Goal: Check status: Check status

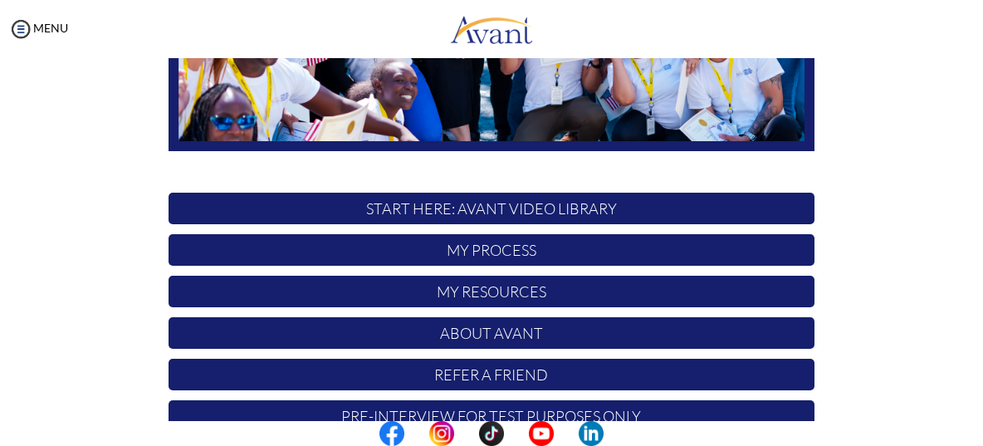
scroll to position [364, 0]
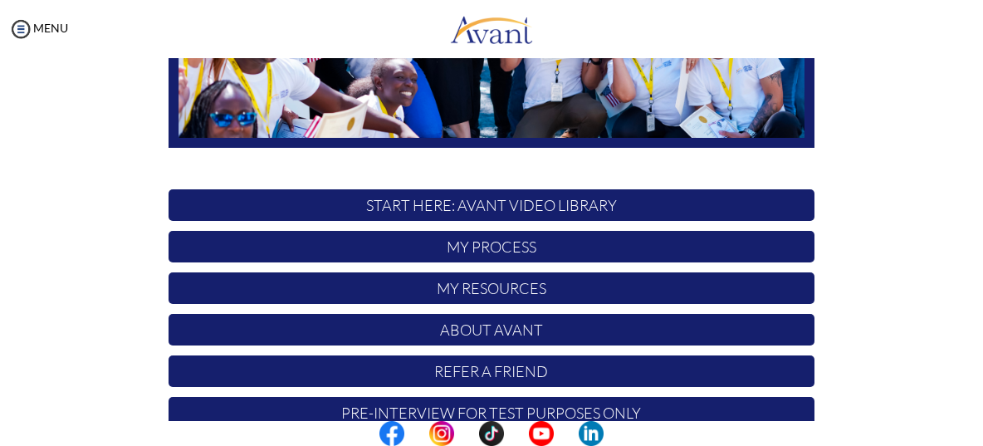
click at [598, 251] on p "My Process" at bounding box center [491, 247] width 646 height 32
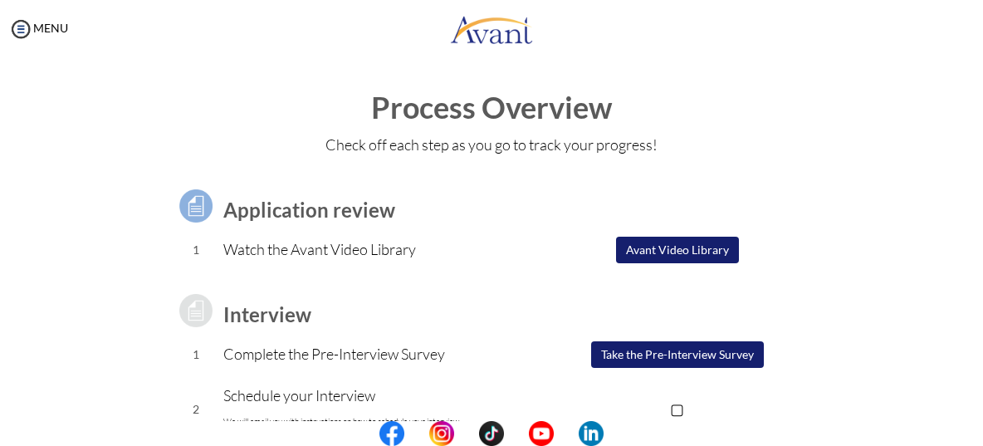
scroll to position [309, 0]
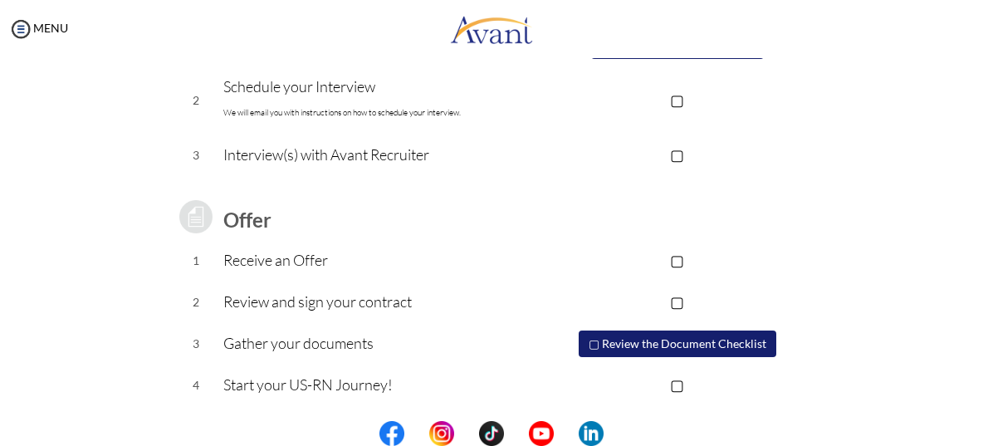
click at [748, 346] on button "▢ Review the Document Checklist" at bounding box center [678, 343] width 198 height 27
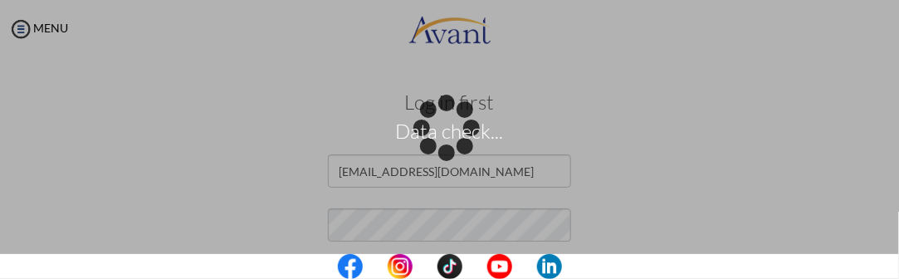
click at [438, 151] on div "Data check..." at bounding box center [449, 139] width 23 height 23
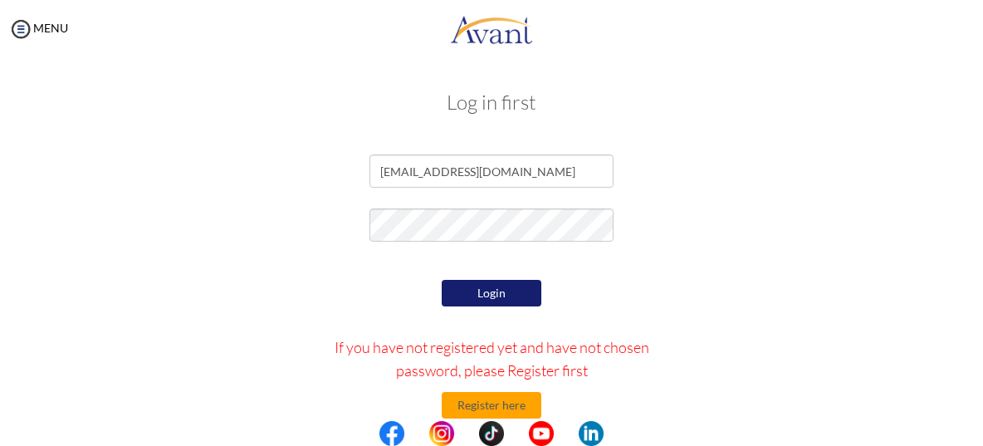
click at [514, 293] on button "Login" at bounding box center [492, 293] width 100 height 27
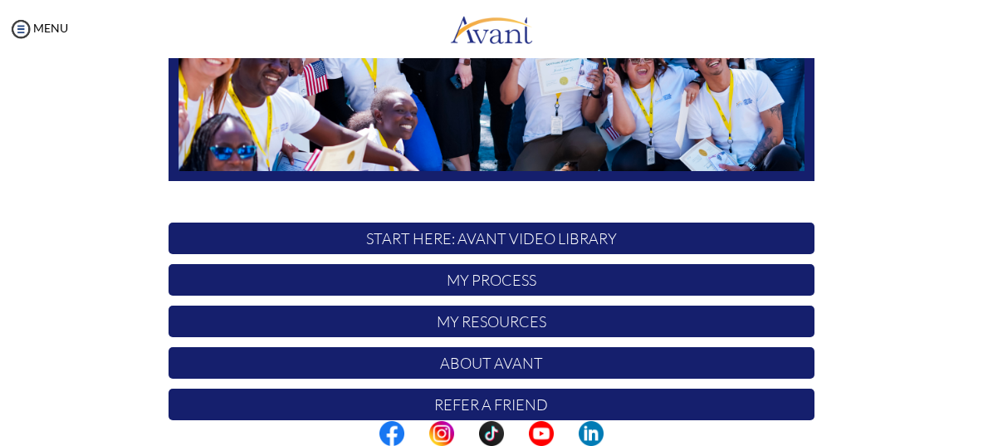
scroll to position [398, 0]
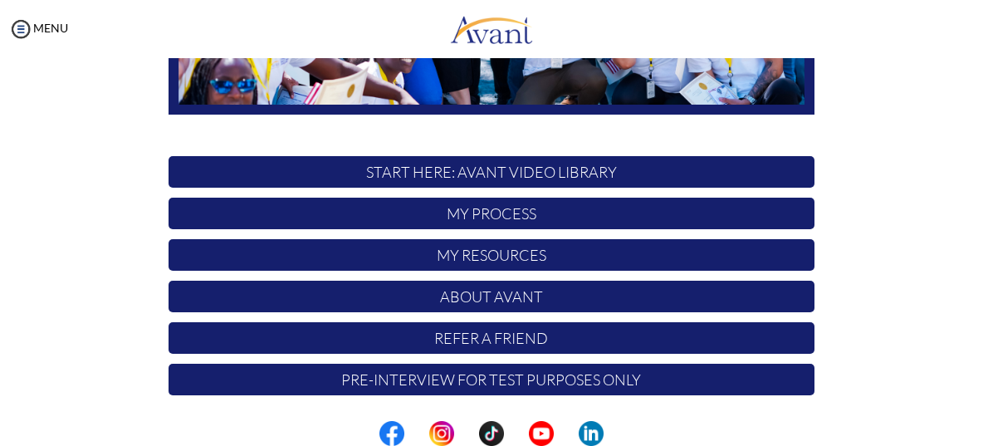
click at [583, 219] on p "My Process" at bounding box center [491, 214] width 646 height 32
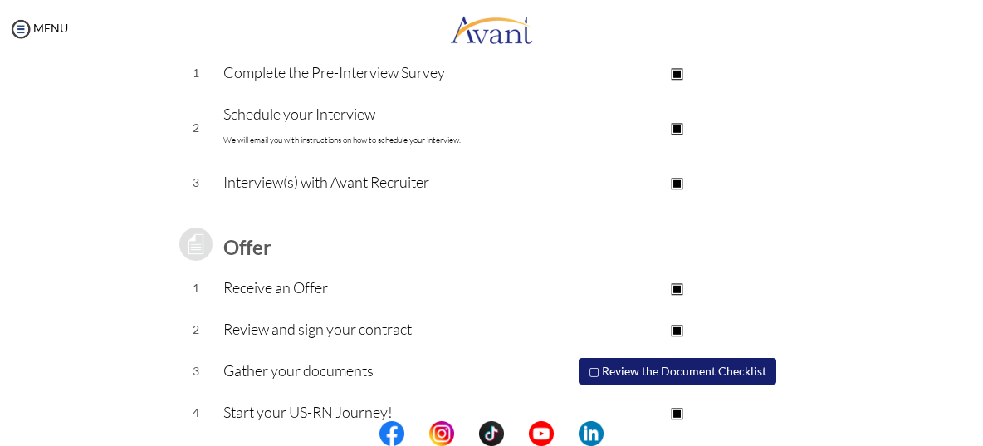
scroll to position [309, 0]
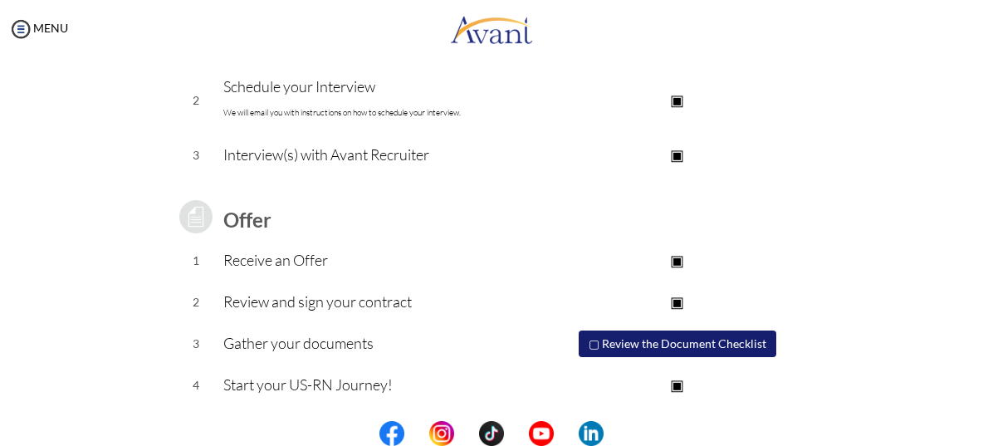
click at [661, 346] on button "▢ Review the Document Checklist" at bounding box center [678, 343] width 198 height 27
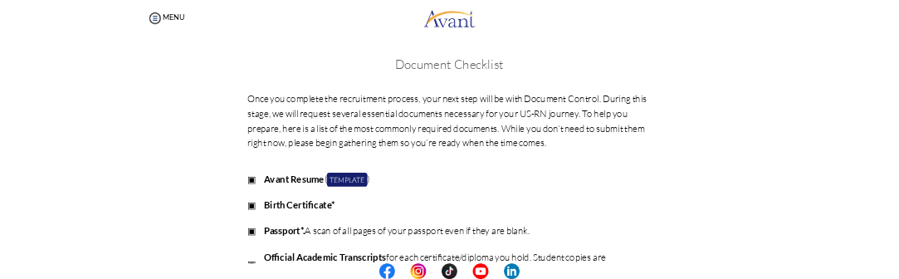
scroll to position [165, 0]
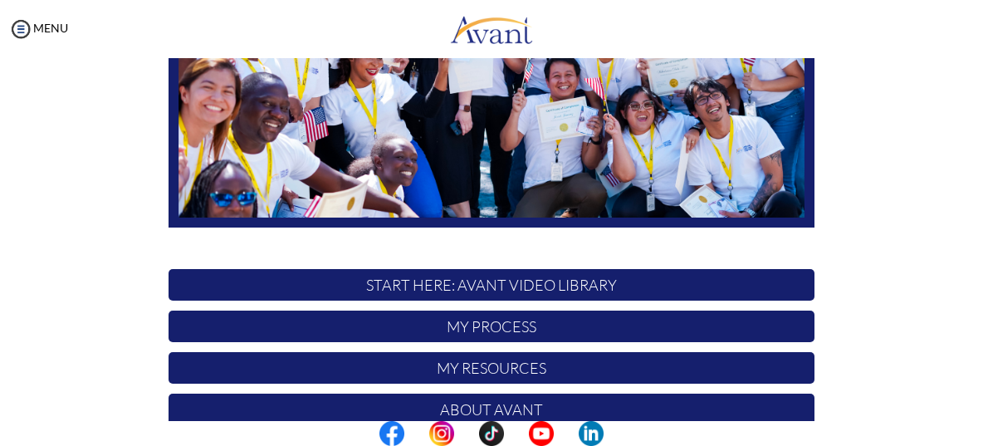
scroll to position [398, 0]
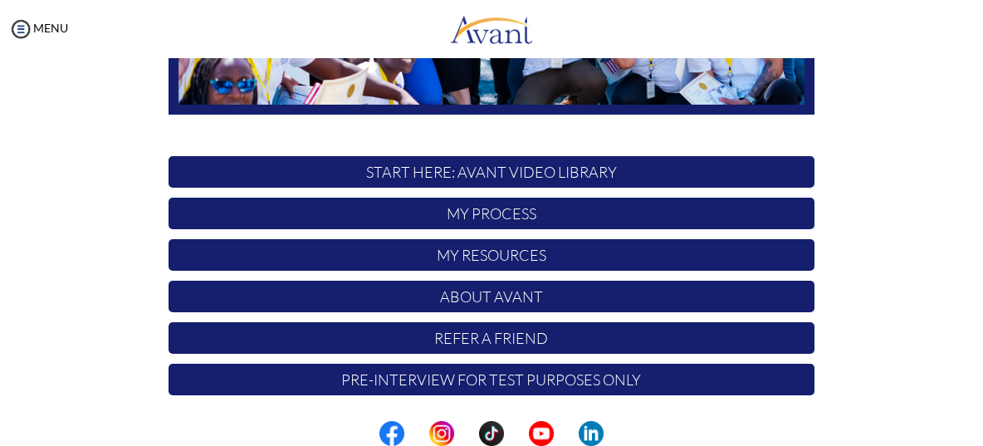
click at [548, 211] on p "My Process" at bounding box center [491, 214] width 646 height 32
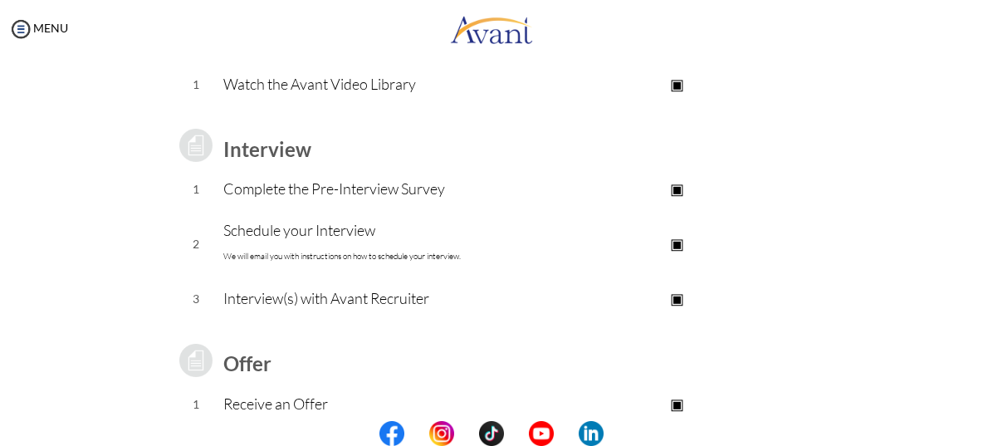
scroll to position [309, 0]
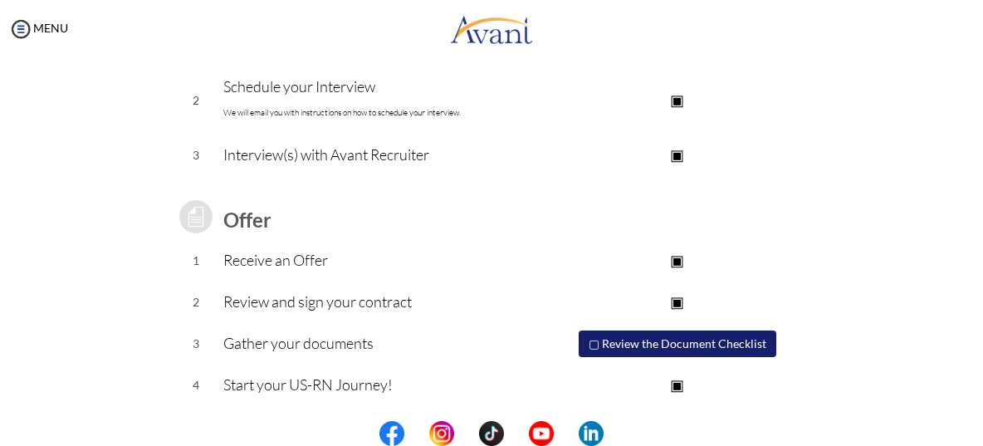
click at [604, 341] on button "▢ Review the Document Checklist" at bounding box center [678, 343] width 198 height 27
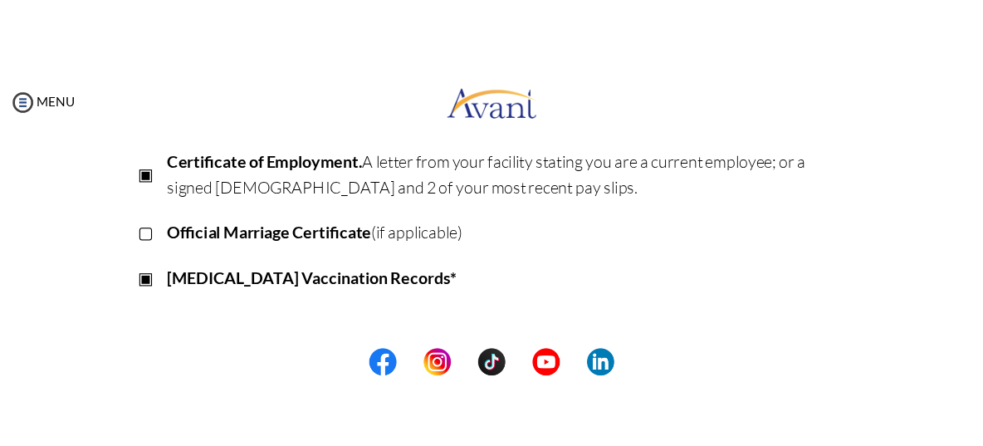
scroll to position [497, 0]
